Goal: Task Accomplishment & Management: Manage account settings

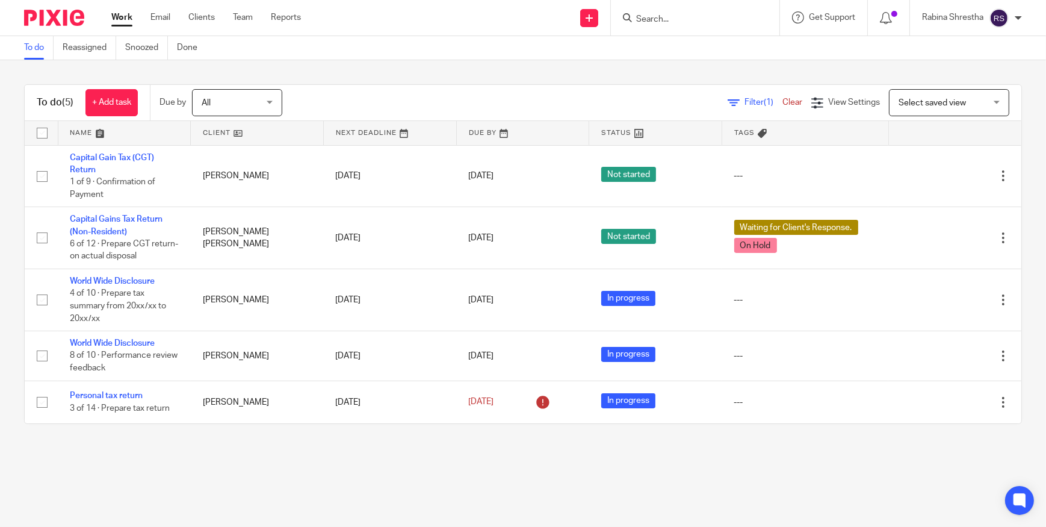
click at [668, 18] on input "Search" at bounding box center [689, 19] width 108 height 11
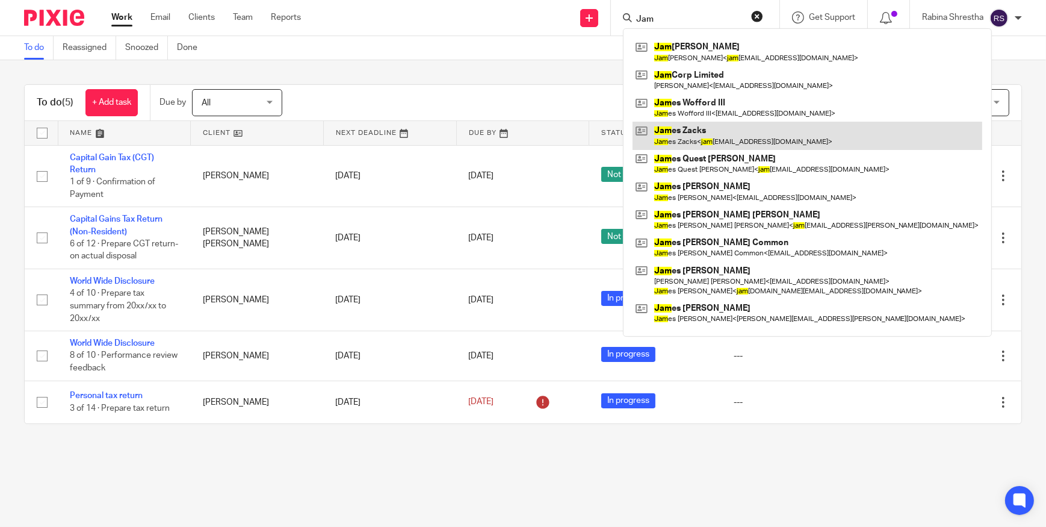
type input "Jam"
click at [681, 131] on link at bounding box center [808, 136] width 350 height 28
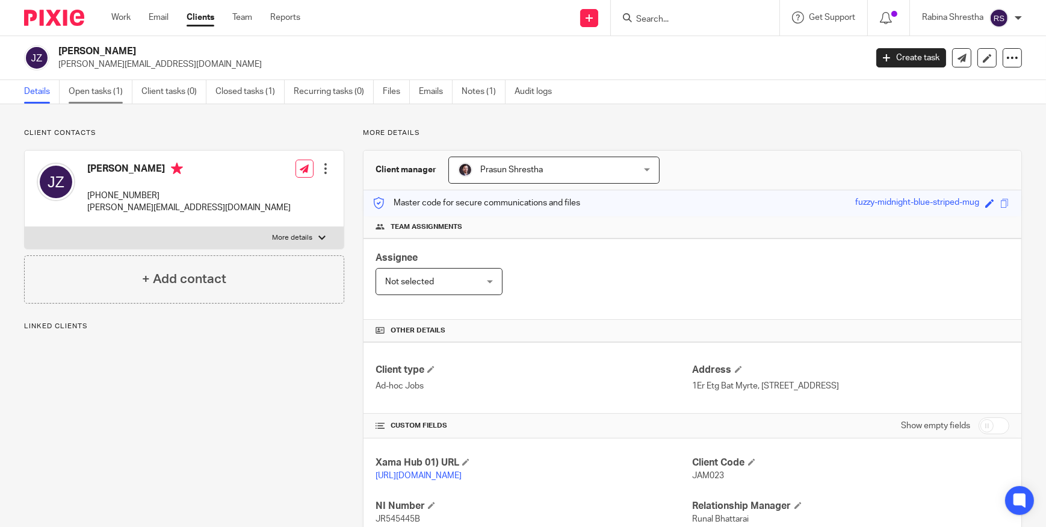
click at [96, 99] on link "Open tasks (1)" at bounding box center [101, 91] width 64 height 23
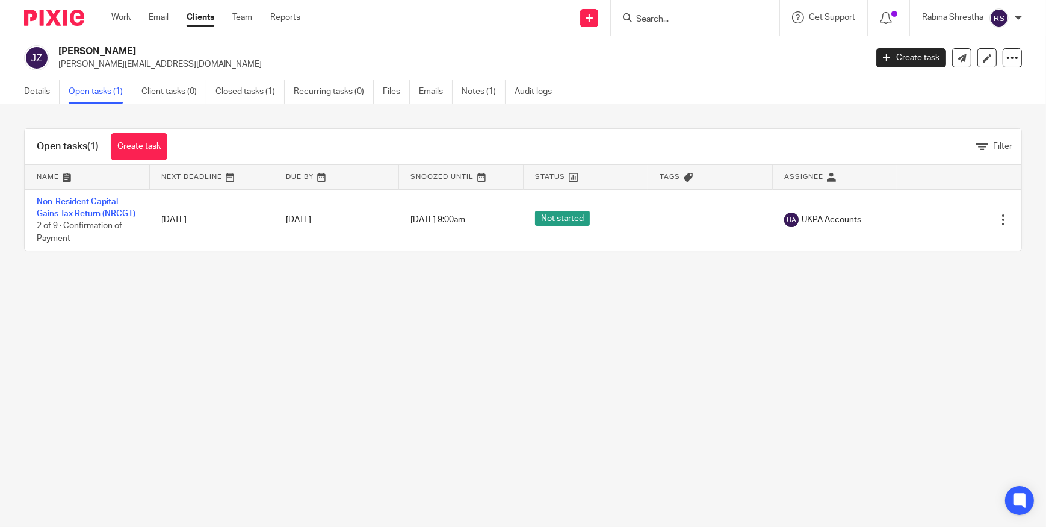
click at [87, 54] on h2 "[PERSON_NAME]" at bounding box center [378, 51] width 640 height 13
drag, startPoint x: 83, startPoint y: 52, endPoint x: 66, endPoint y: 51, distance: 16.9
click at [66, 51] on h2 "[PERSON_NAME]" at bounding box center [378, 51] width 640 height 13
click at [540, 412] on main "James Zacks jamie.zacks@gmail.com Create task Update from Companies House Expor…" at bounding box center [523, 263] width 1046 height 527
click at [978, 63] on link at bounding box center [987, 57] width 19 height 19
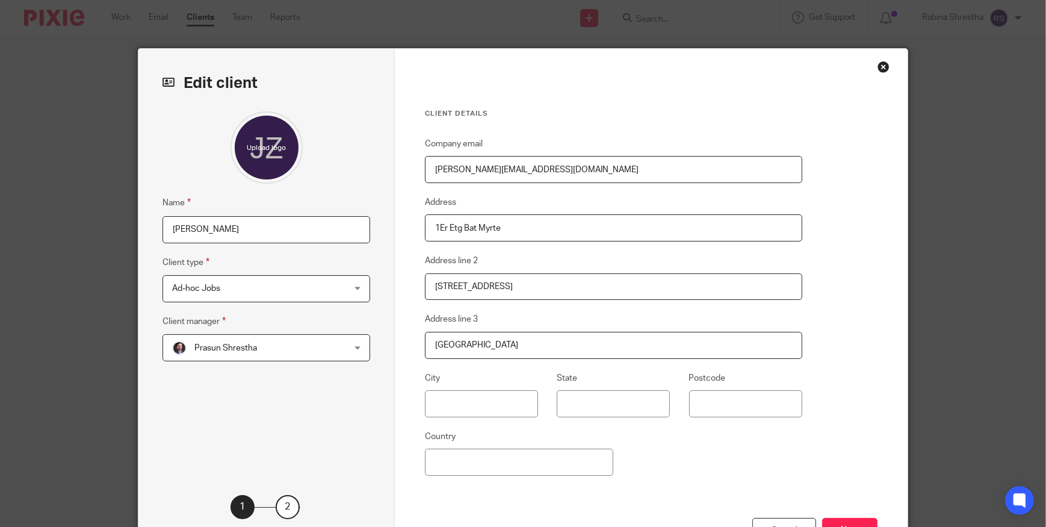
click at [191, 229] on input "[PERSON_NAME]" at bounding box center [267, 229] width 208 height 27
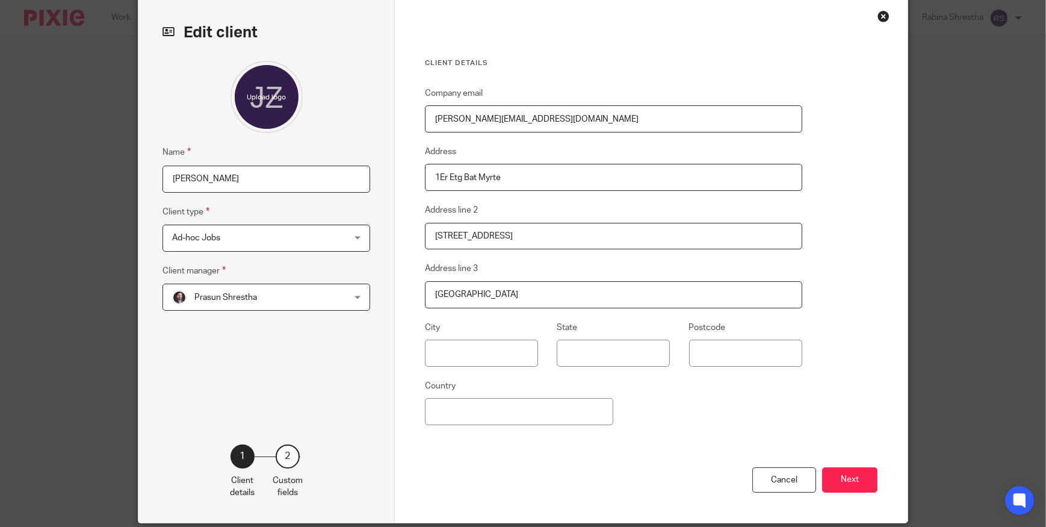
scroll to position [98, 0]
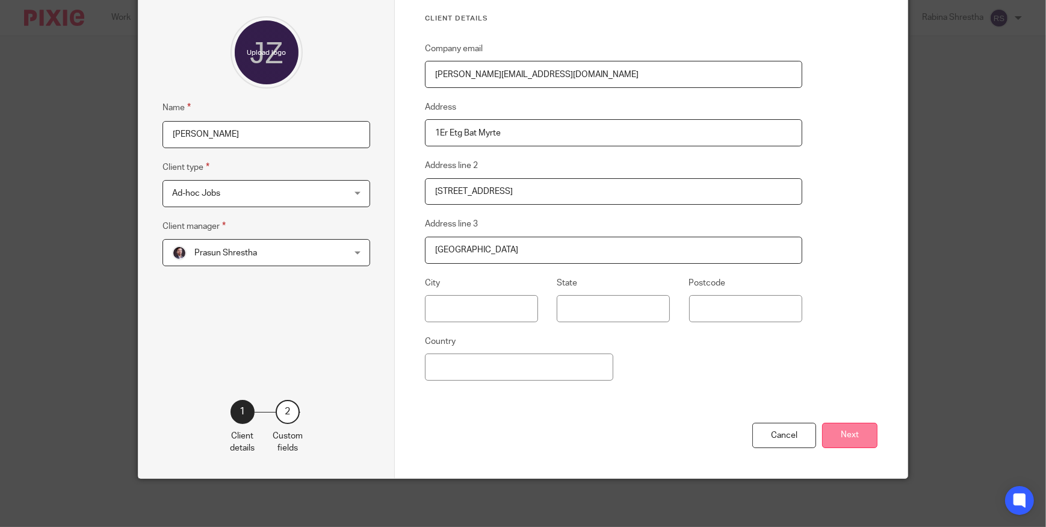
type input "Jamie Zacks"
click at [845, 439] on button "Next" at bounding box center [849, 436] width 55 height 26
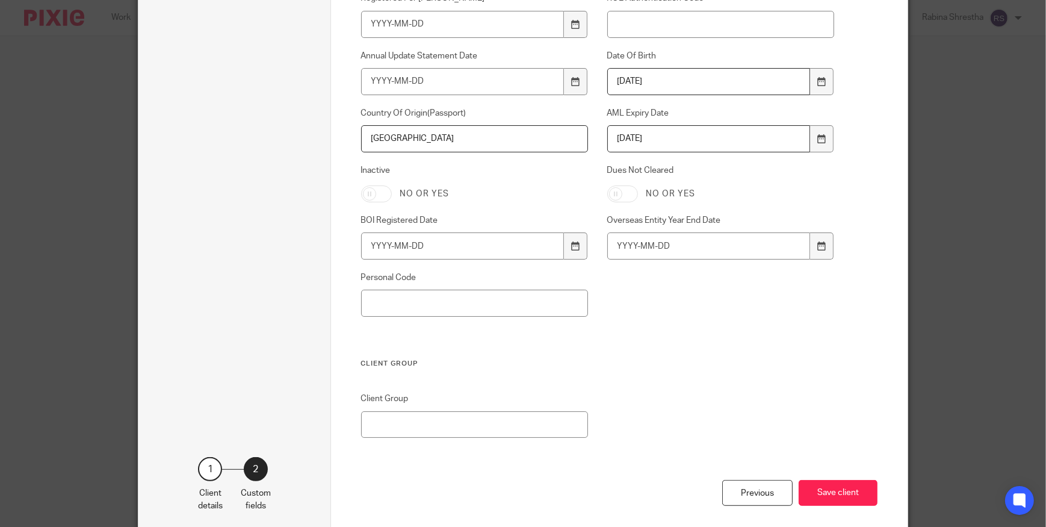
scroll to position [864, 0]
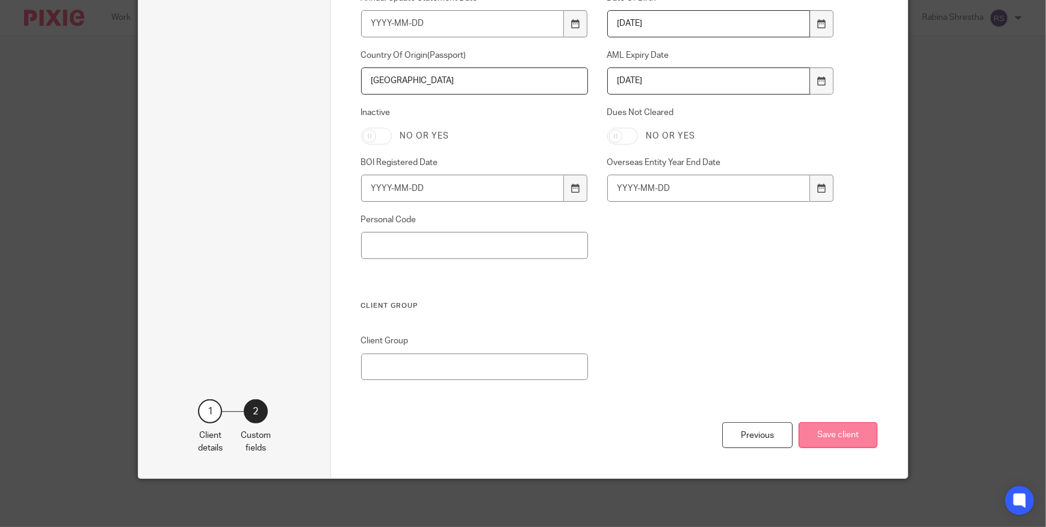
click at [843, 437] on button "Save client" at bounding box center [838, 435] width 79 height 26
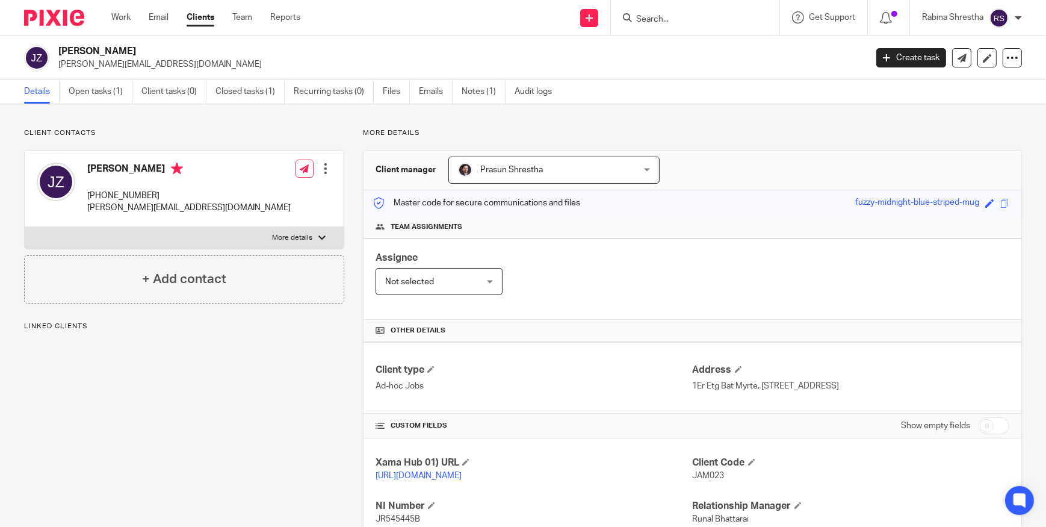
click at [323, 165] on div at bounding box center [326, 169] width 12 height 12
click at [253, 197] on link "Edit contact" at bounding box center [268, 195] width 115 height 17
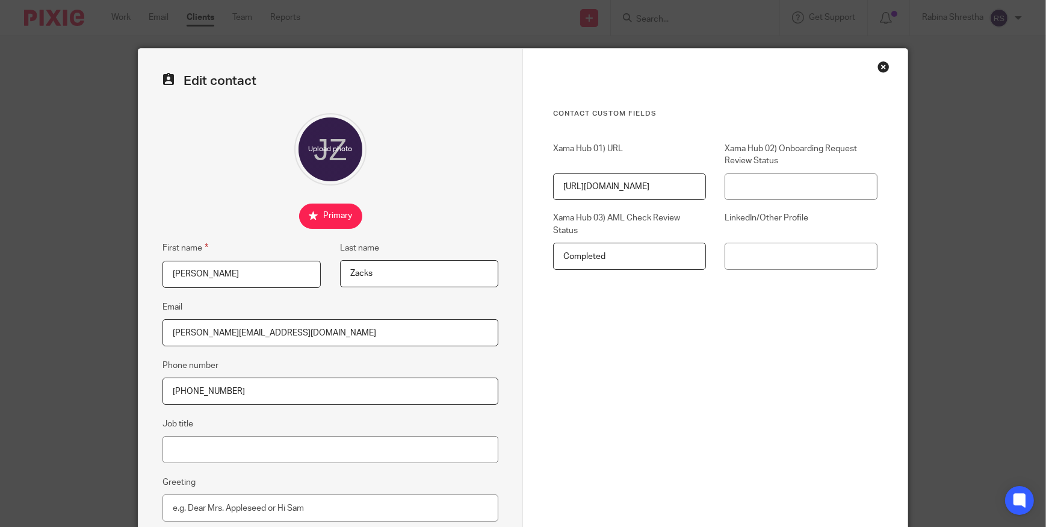
click at [194, 274] on input "James" at bounding box center [242, 274] width 158 height 27
type input "Jamie"
click at [253, 231] on div "Edit contact First name Jamie Last name Zacks Email jamie.zacks@gmail.com Phone…" at bounding box center [330, 341] width 385 height 584
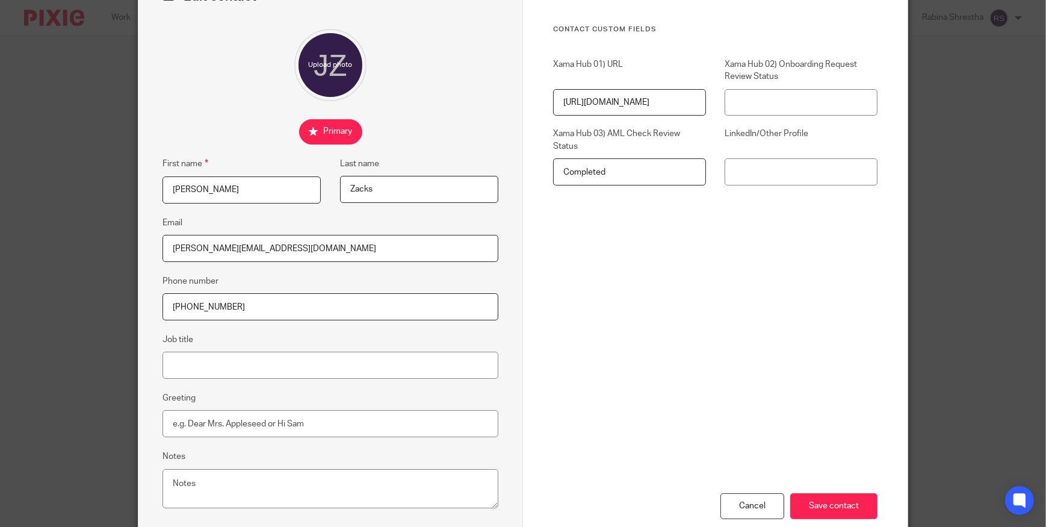
scroll to position [157, 0]
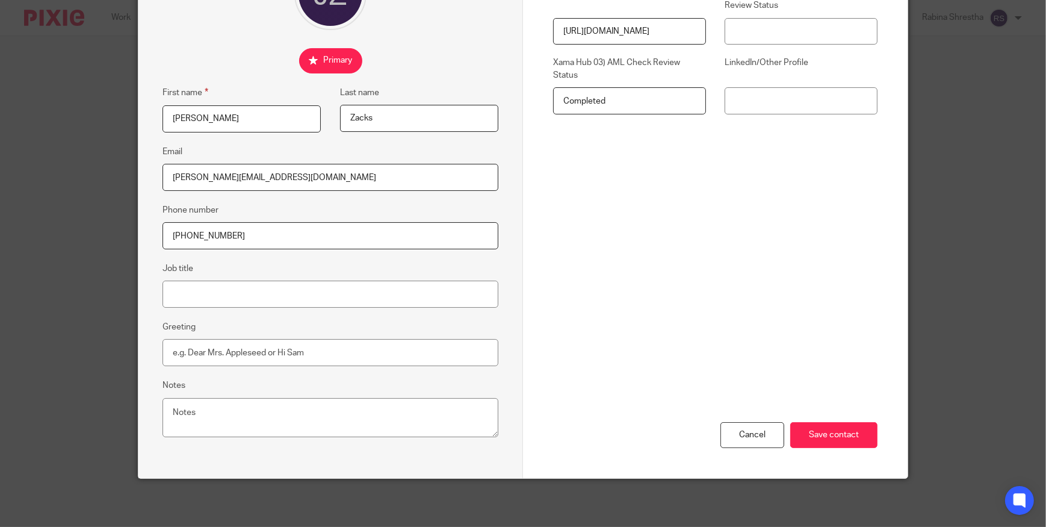
click at [810, 451] on div "Cancel Save contact" at bounding box center [715, 375] width 324 height 203
click at [810, 445] on input "Save contact" at bounding box center [833, 435] width 87 height 26
click at [831, 429] on input "Save contact" at bounding box center [833, 435] width 87 height 26
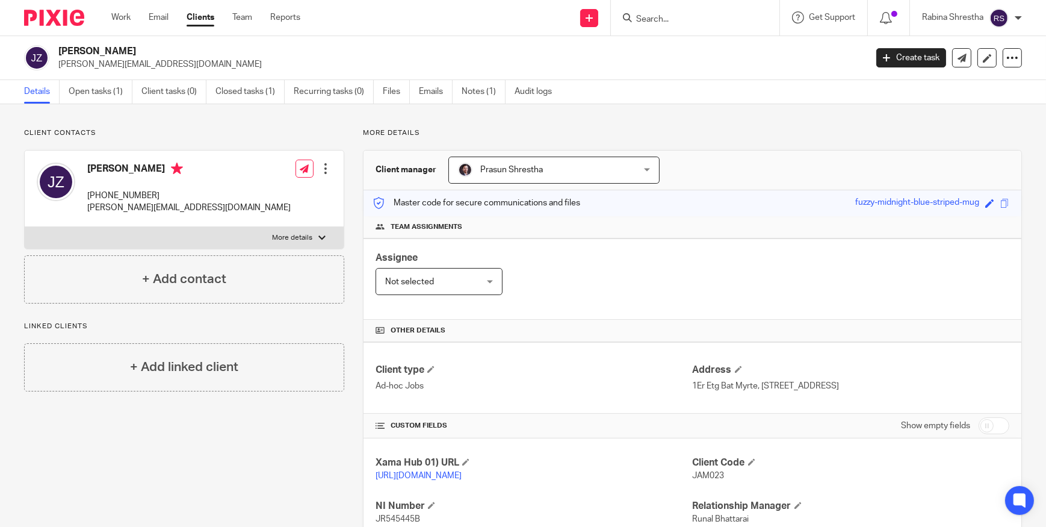
click at [601, 300] on div "Assignee Not selected Not selected Not selected [PERSON_NAME] [PERSON_NAME] [PE…" at bounding box center [693, 278] width 658 height 81
drag, startPoint x: 144, startPoint y: 169, endPoint x: 79, endPoint y: 170, distance: 64.4
click at [79, 170] on div "[PERSON_NAME] [PHONE_NUMBER] [PERSON_NAME][EMAIL_ADDRESS][DOMAIN_NAME]" at bounding box center [164, 189] width 254 height 64
copy div "[PERSON_NAME]"
click at [95, 91] on link "Open tasks (1)" at bounding box center [101, 91] width 64 height 23
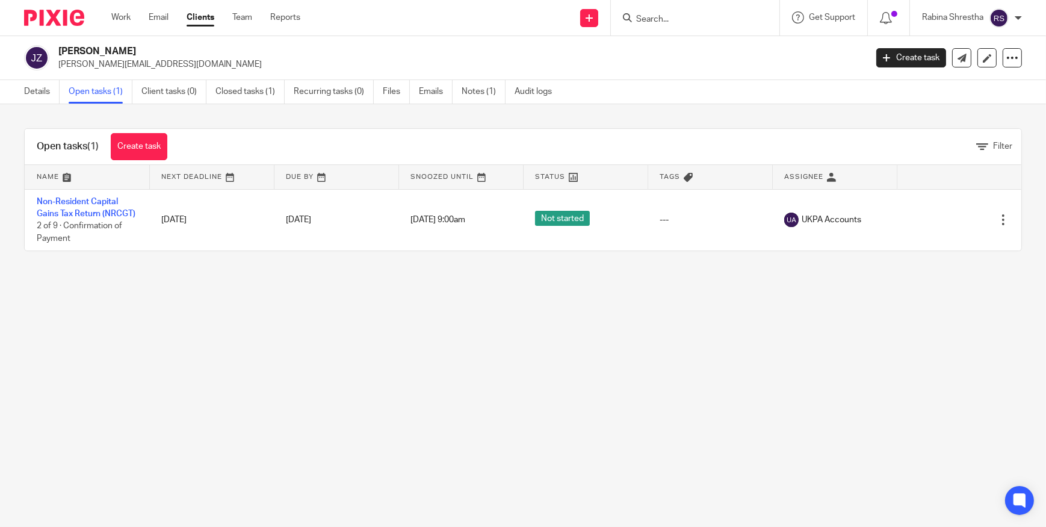
click at [448, 380] on main "[PERSON_NAME] [PERSON_NAME][EMAIL_ADDRESS][DOMAIN_NAME] Create task Update from…" at bounding box center [523, 263] width 1046 height 527
click at [601, 410] on main "[PERSON_NAME] [PERSON_NAME][EMAIL_ADDRESS][DOMAIN_NAME] Create task Update from…" at bounding box center [523, 263] width 1046 height 527
click at [601, 373] on main "[PERSON_NAME] [PERSON_NAME][EMAIL_ADDRESS][DOMAIN_NAME] Create task Update from…" at bounding box center [523, 263] width 1046 height 527
click at [472, 374] on main "[PERSON_NAME] [PERSON_NAME][EMAIL_ADDRESS][DOMAIN_NAME] Create task Update from…" at bounding box center [523, 263] width 1046 height 527
click at [486, 360] on main "[PERSON_NAME] [PERSON_NAME][EMAIL_ADDRESS][DOMAIN_NAME] Create task Update from…" at bounding box center [523, 263] width 1046 height 527
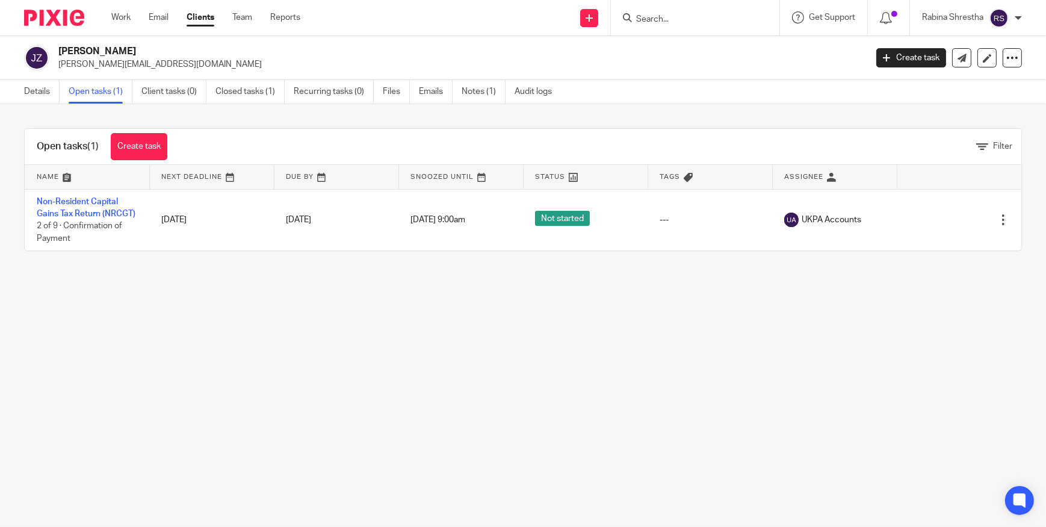
click at [533, 343] on main "[PERSON_NAME] [PERSON_NAME][EMAIL_ADDRESS][DOMAIN_NAME] Create task Update from…" at bounding box center [523, 263] width 1046 height 527
drag, startPoint x: 489, startPoint y: 317, endPoint x: 415, endPoint y: 311, distance: 73.7
click at [415, 311] on main "[PERSON_NAME] [PERSON_NAME][EMAIL_ADDRESS][DOMAIN_NAME] Create task Update from…" at bounding box center [523, 263] width 1046 height 527
click at [517, 325] on main "[PERSON_NAME] [PERSON_NAME][EMAIL_ADDRESS][DOMAIN_NAME] Create task Update from…" at bounding box center [523, 263] width 1046 height 527
click at [520, 325] on main "[PERSON_NAME] [PERSON_NAME][EMAIL_ADDRESS][DOMAIN_NAME] Create task Update from…" at bounding box center [523, 263] width 1046 height 527
